Goal: Information Seeking & Learning: Learn about a topic

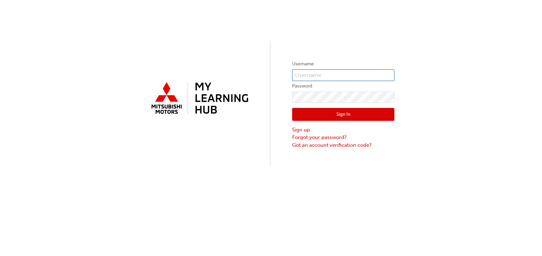
type input "0005002992"
click at [347, 115] on button "Sign In" at bounding box center [343, 114] width 102 height 13
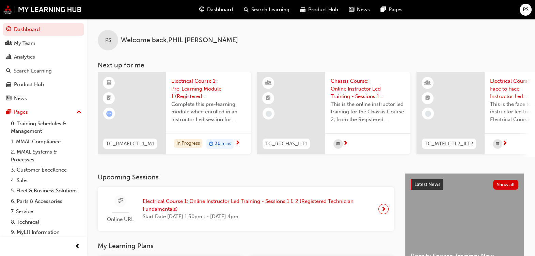
click at [194, 88] on span "Electrical Course 1: Pre-Learning Module 1 (Registered Mechanic Advanced)" at bounding box center [208, 88] width 74 height 23
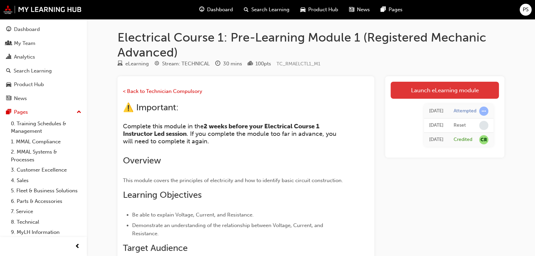
click at [422, 93] on link "Launch eLearning module" at bounding box center [445, 90] width 108 height 17
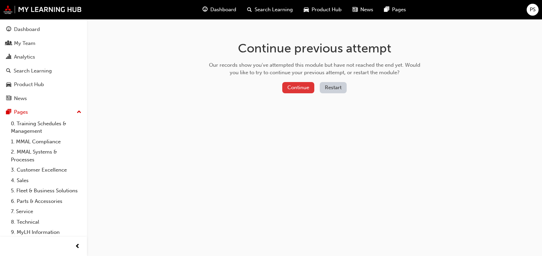
click at [306, 88] on button "Continue" at bounding box center [298, 87] width 32 height 11
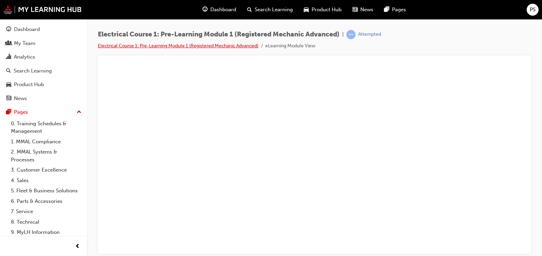
click at [245, 45] on link "Electrical Course 1: Pre-Learning Module 1 (Registered Mechanic Advanced)" at bounding box center [178, 46] width 160 height 6
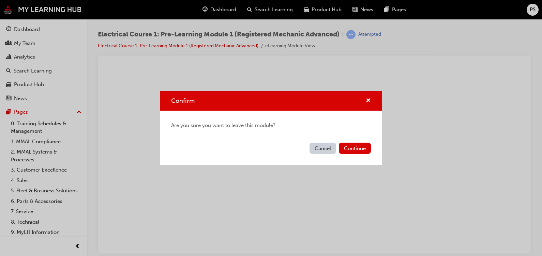
click at [370, 31] on div "Confirm Are you sure you want to leave this module? Cancel Continue" at bounding box center [271, 128] width 542 height 256
